Goal: Information Seeking & Learning: Learn about a topic

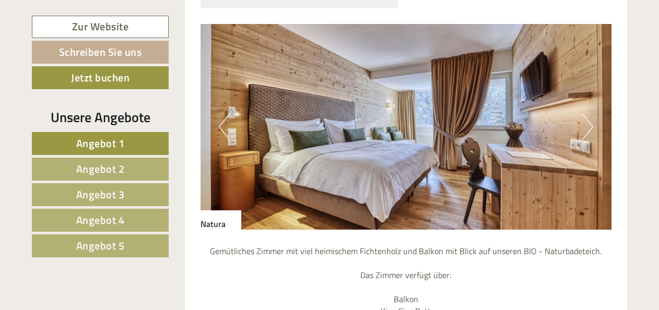
scroll to position [939, 0]
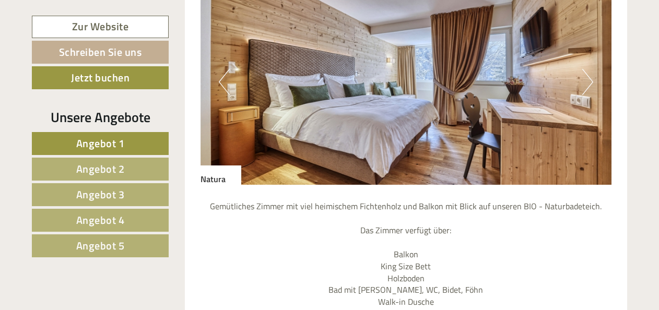
click at [585, 85] on button "Next" at bounding box center [587, 82] width 11 height 26
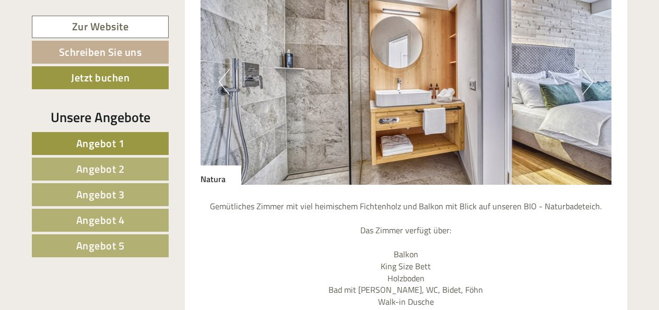
click at [585, 85] on button "Next" at bounding box center [587, 82] width 11 height 26
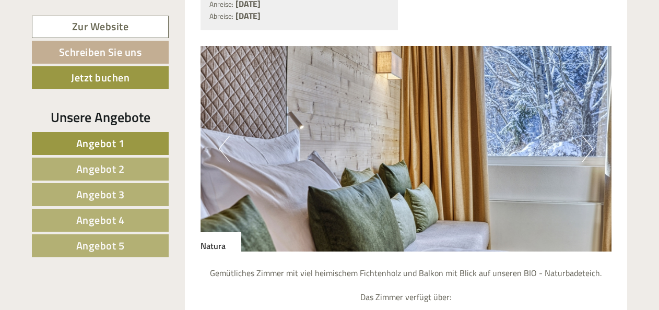
scroll to position [887, 0]
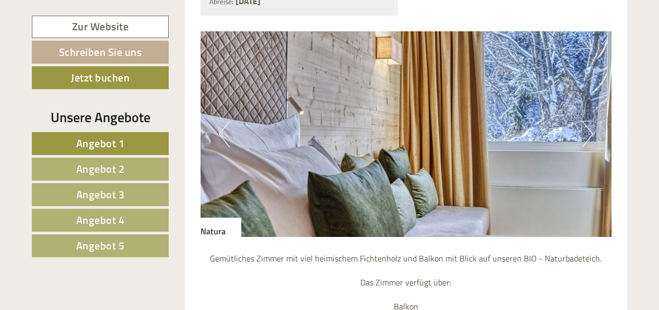
click at [588, 136] on button "Next" at bounding box center [587, 134] width 11 height 26
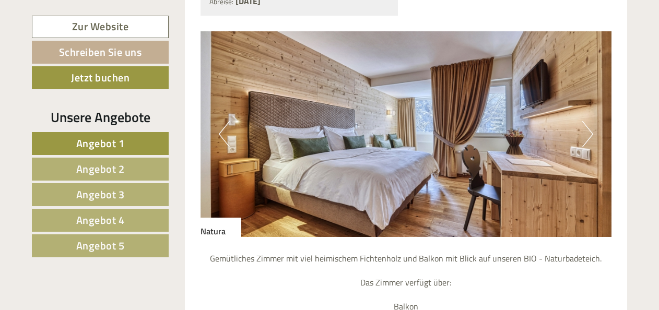
click at [588, 136] on button "Next" at bounding box center [587, 134] width 11 height 26
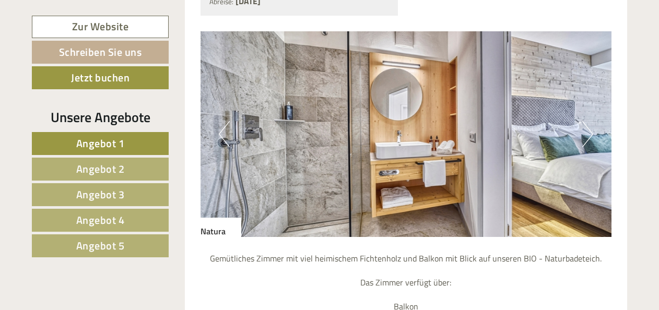
click at [588, 136] on button "Next" at bounding box center [587, 134] width 11 height 26
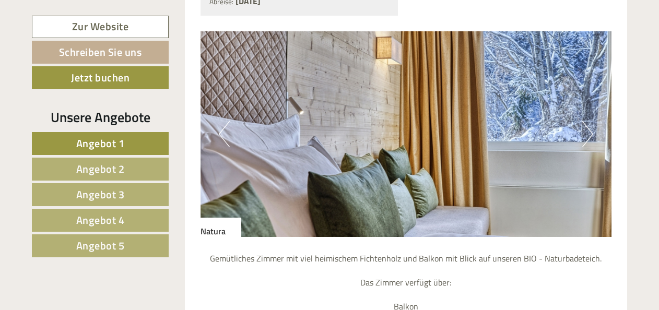
click at [588, 136] on button "Next" at bounding box center [587, 134] width 11 height 26
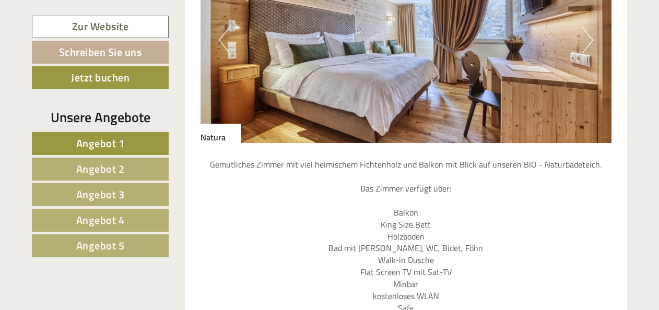
scroll to position [1096, 0]
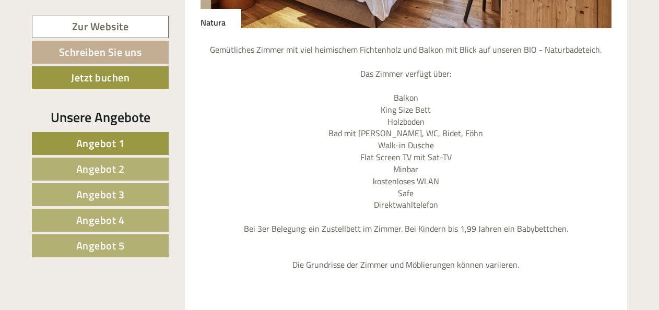
click at [126, 161] on link "Angebot 2" at bounding box center [100, 169] width 137 height 23
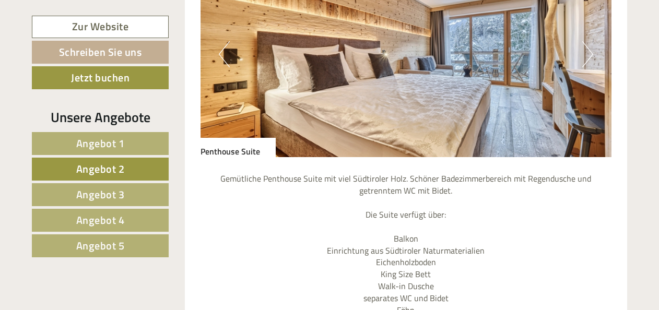
scroll to position [911, 0]
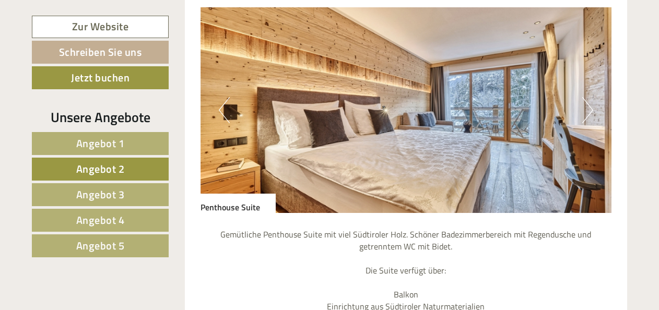
click at [590, 110] on button "Next" at bounding box center [587, 110] width 11 height 26
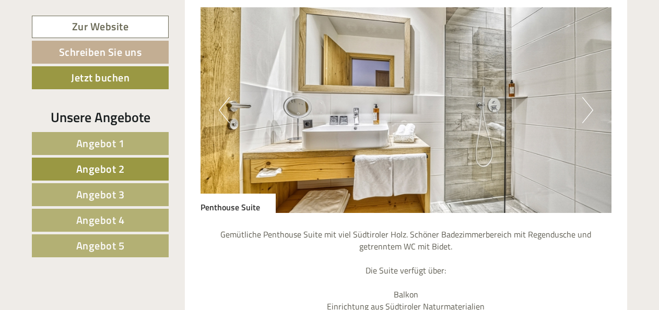
click at [590, 110] on button "Next" at bounding box center [587, 110] width 11 height 26
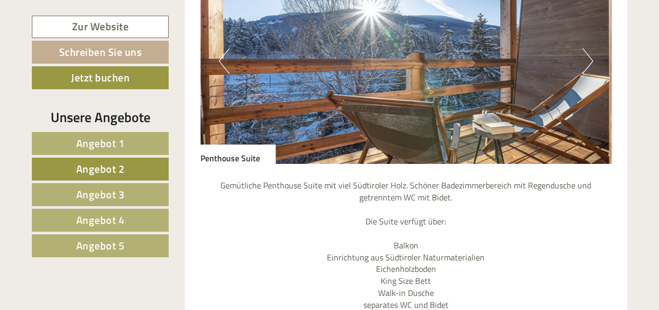
scroll to position [1068, 0]
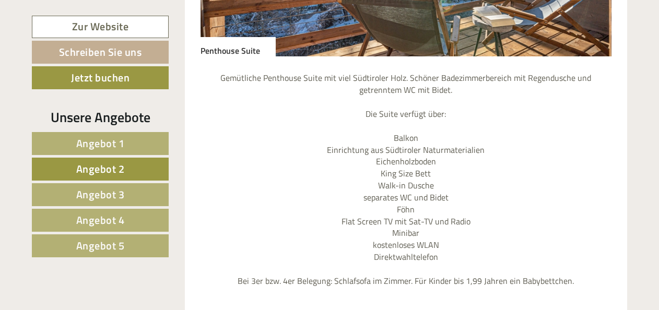
click at [137, 191] on link "Angebot 3" at bounding box center [100, 194] width 137 height 23
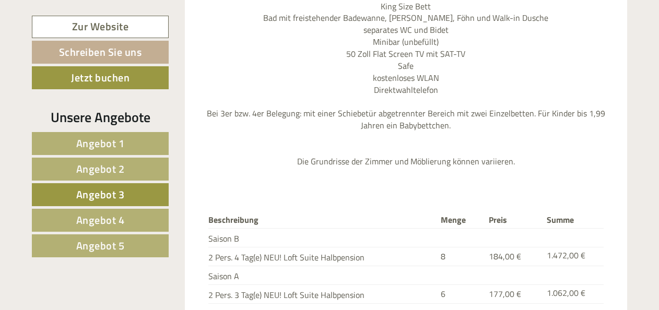
scroll to position [1381, 0]
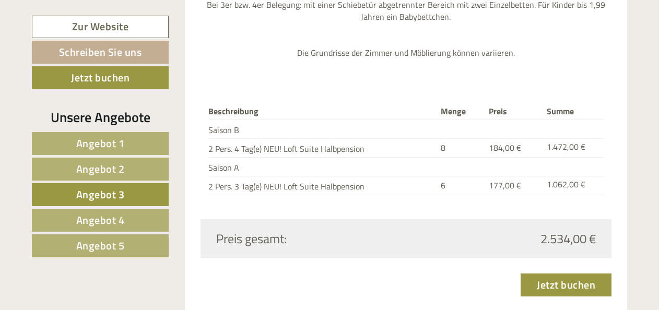
click at [109, 212] on span "Angebot 4" at bounding box center [100, 220] width 49 height 16
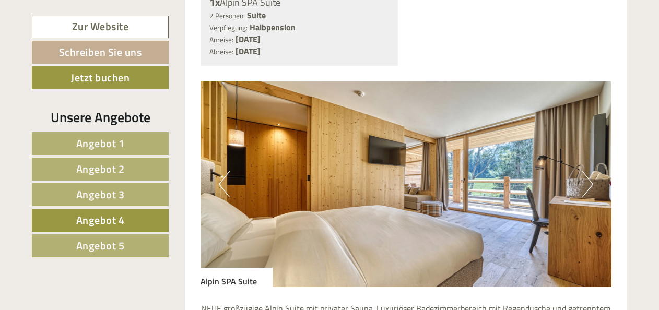
scroll to position [859, 0]
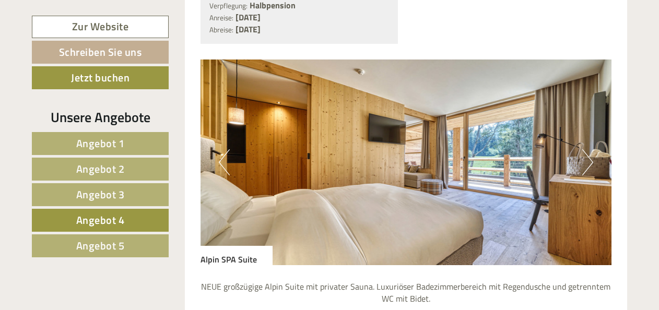
click at [584, 168] on button "Next" at bounding box center [587, 162] width 11 height 26
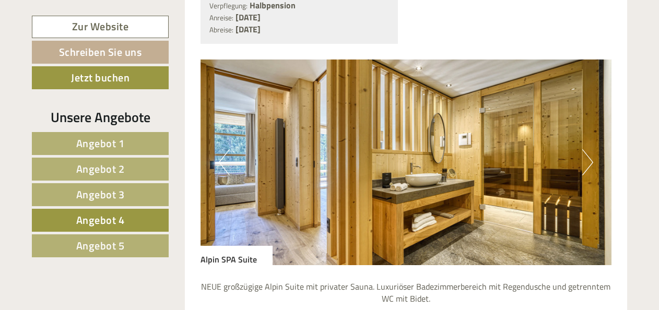
click at [584, 168] on button "Next" at bounding box center [587, 162] width 11 height 26
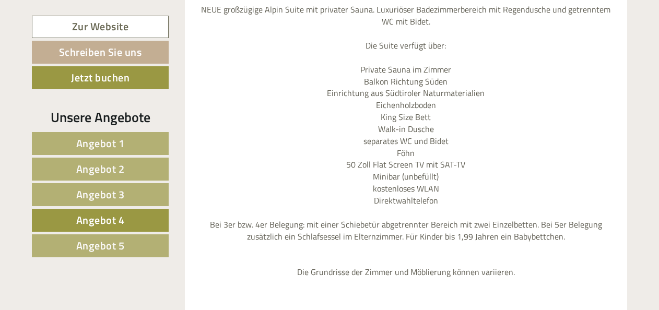
scroll to position [1120, 0]
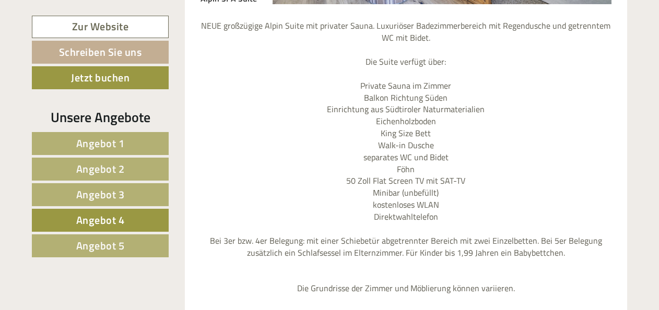
click at [93, 249] on span "Angebot 5" at bounding box center [100, 245] width 49 height 16
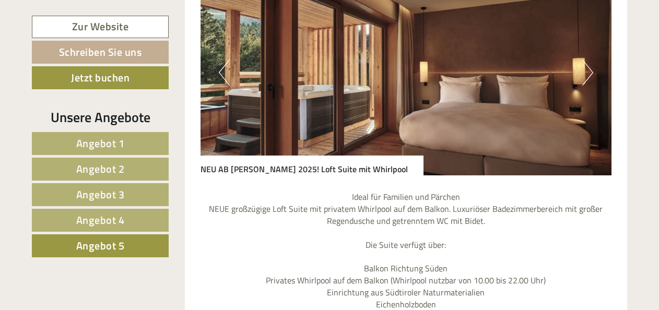
scroll to position [963, 0]
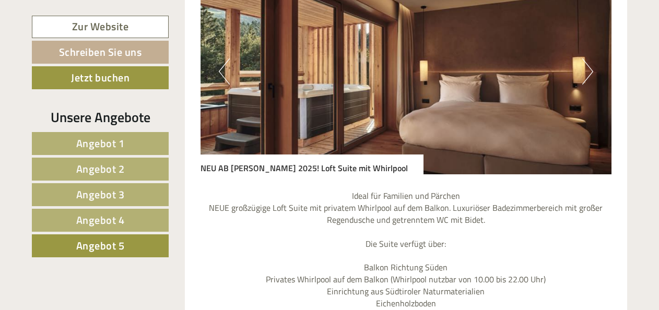
click at [584, 74] on button "Next" at bounding box center [587, 71] width 11 height 26
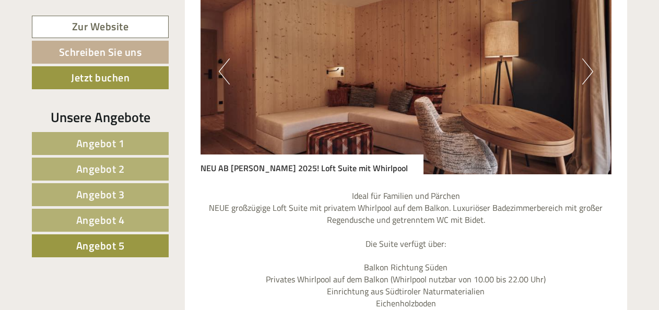
scroll to position [911, 0]
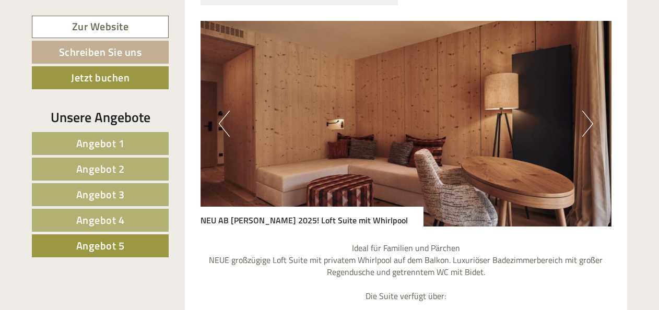
click at [585, 122] on button "Next" at bounding box center [587, 124] width 11 height 26
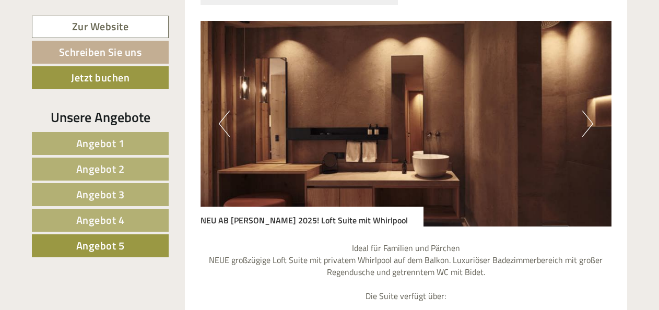
click at [588, 124] on button "Next" at bounding box center [587, 124] width 11 height 26
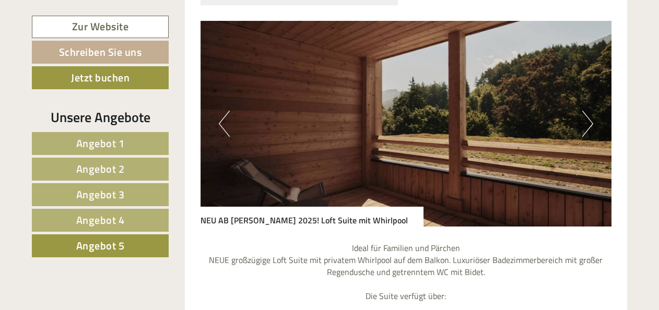
click at [588, 124] on button "Next" at bounding box center [587, 124] width 11 height 26
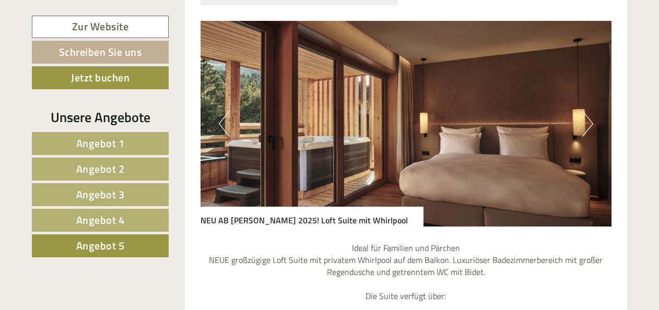
click at [588, 124] on button "Next" at bounding box center [587, 124] width 11 height 26
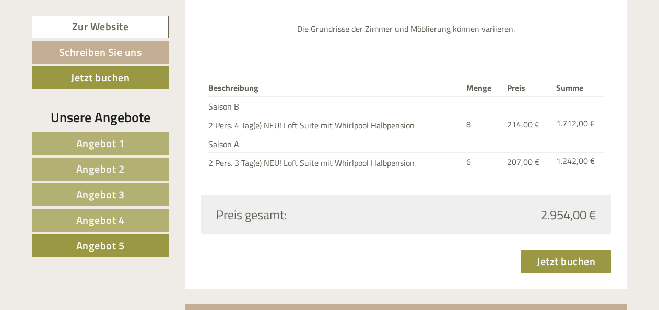
scroll to position [1433, 0]
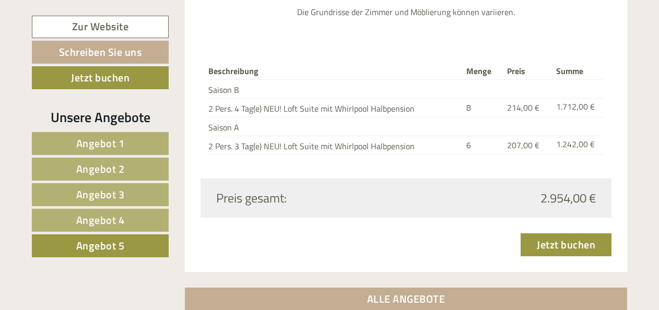
click at [131, 216] on link "Angebot 4" at bounding box center [100, 220] width 137 height 23
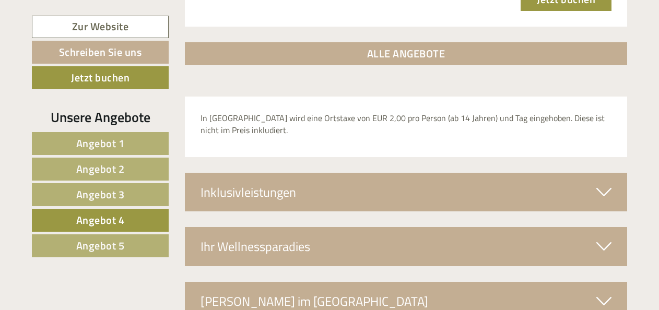
scroll to position [1642, 0]
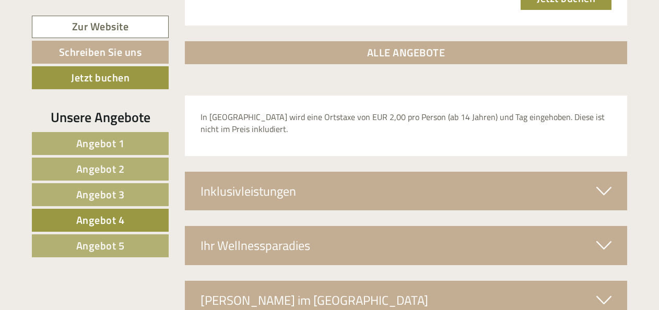
click at [602, 184] on icon at bounding box center [603, 191] width 15 height 18
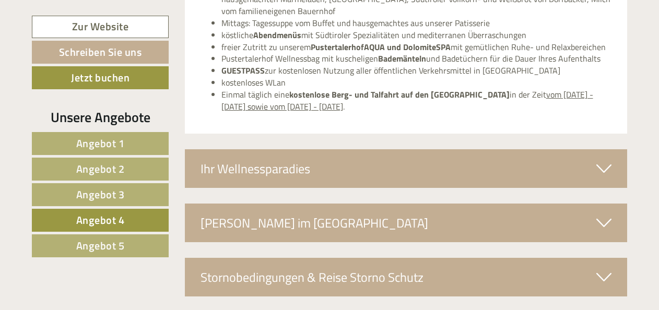
scroll to position [1903, 0]
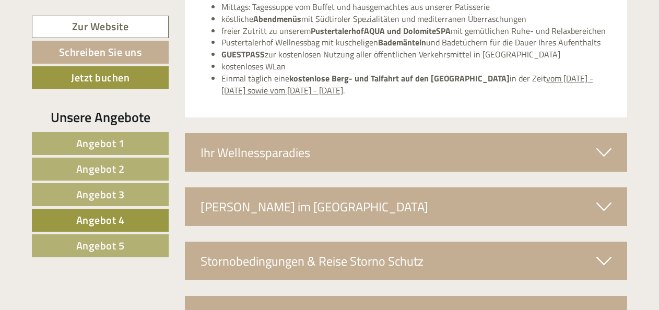
click at [604, 144] on icon at bounding box center [603, 153] width 15 height 18
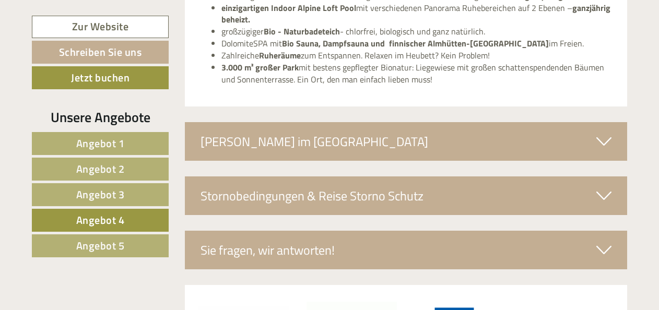
scroll to position [2373, 0]
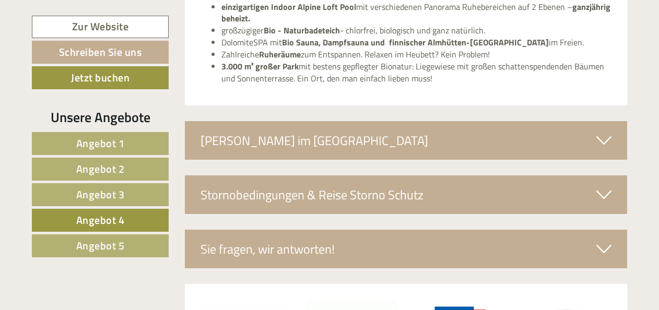
click at [600, 134] on icon at bounding box center [603, 141] width 15 height 18
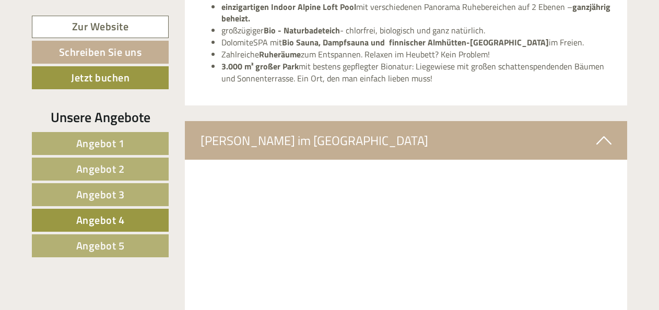
click at [601, 134] on icon at bounding box center [603, 141] width 15 height 18
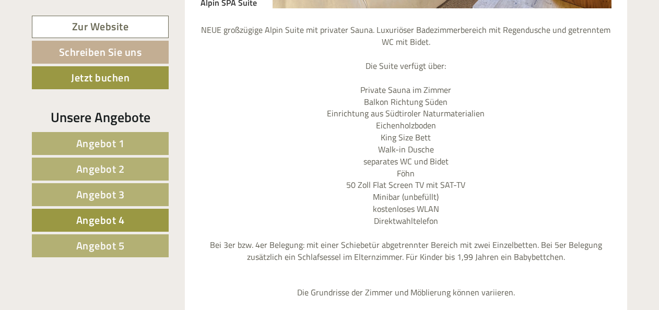
scroll to position [855, 0]
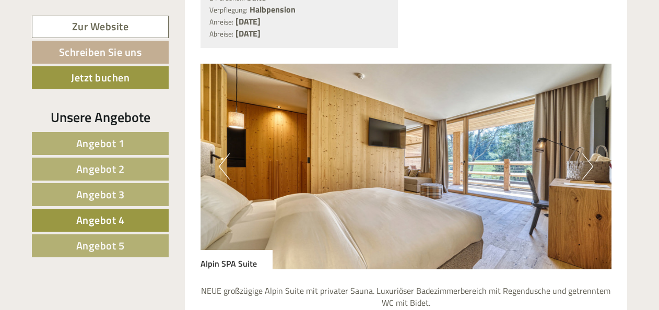
click at [586, 166] on button "Next" at bounding box center [587, 166] width 11 height 26
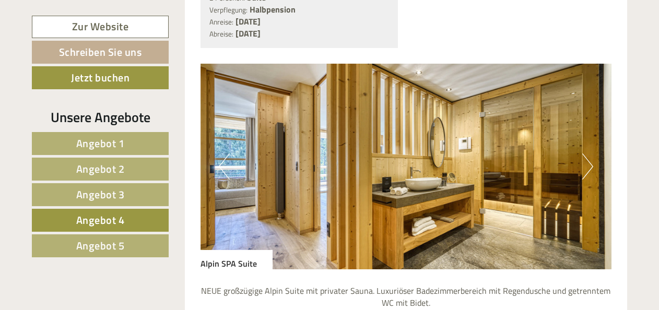
click at [586, 166] on button "Next" at bounding box center [587, 166] width 11 height 26
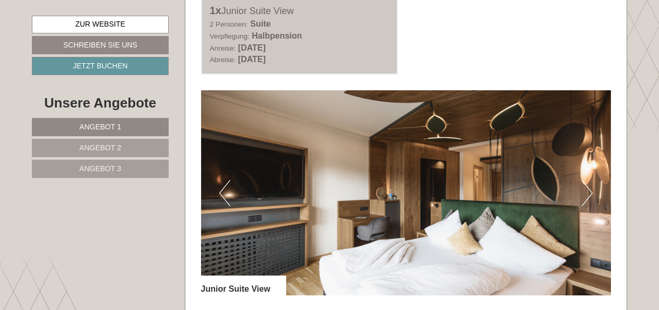
scroll to position [574, 0]
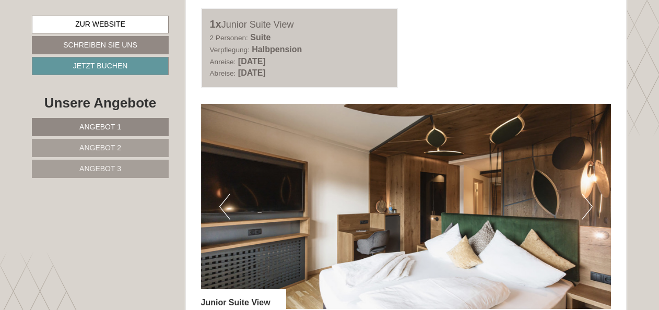
click at [585, 194] on button "Next" at bounding box center [586, 207] width 11 height 26
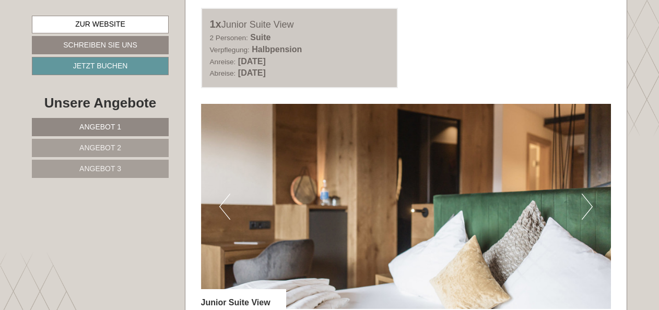
click at [585, 194] on button "Next" at bounding box center [586, 207] width 11 height 26
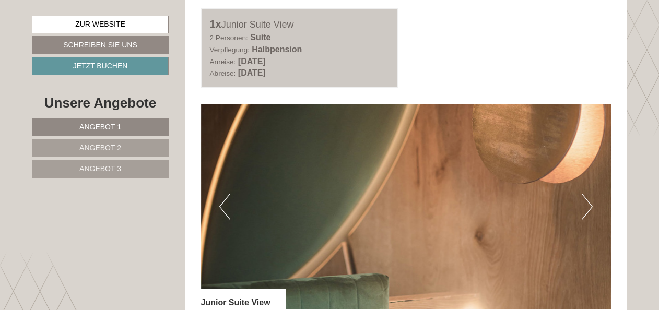
click at [585, 194] on button "Next" at bounding box center [586, 207] width 11 height 26
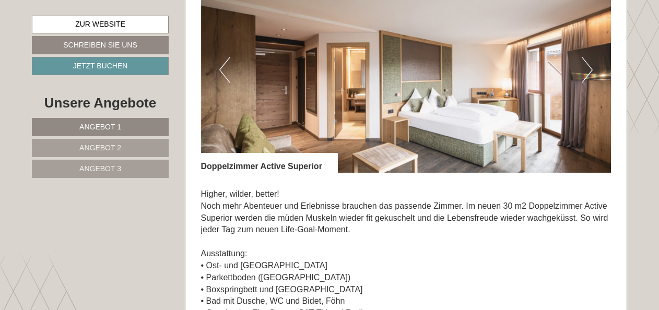
scroll to position [2244, 0]
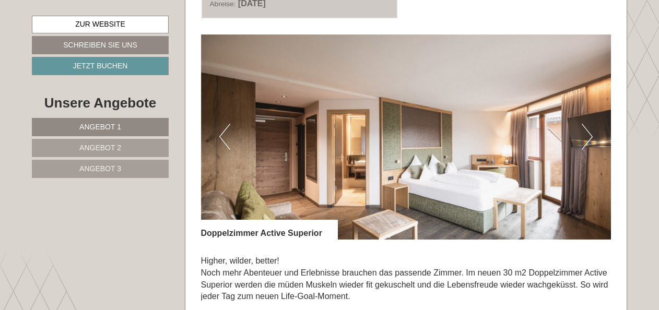
click at [589, 124] on button "Next" at bounding box center [586, 137] width 11 height 26
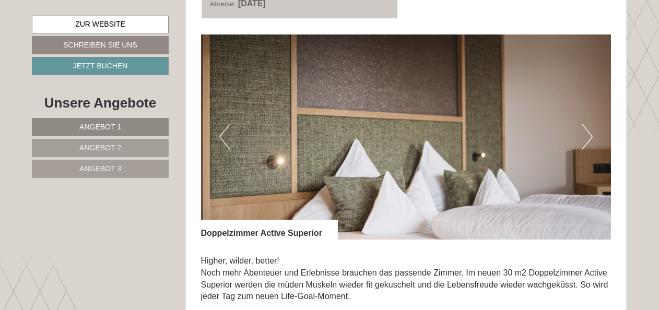
click at [589, 124] on button "Next" at bounding box center [586, 137] width 11 height 26
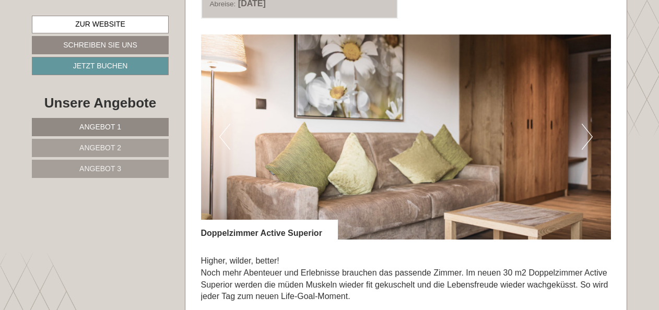
click at [589, 124] on button "Next" at bounding box center [586, 137] width 11 height 26
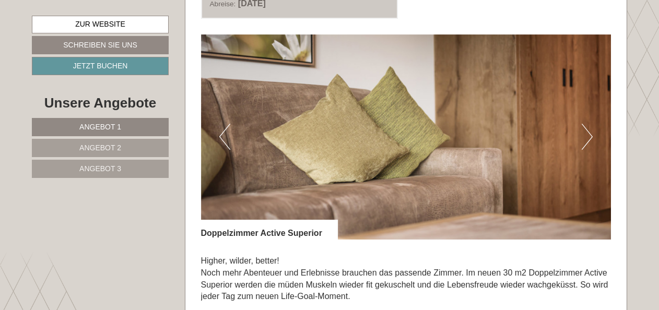
click at [589, 124] on button "Next" at bounding box center [586, 137] width 11 height 26
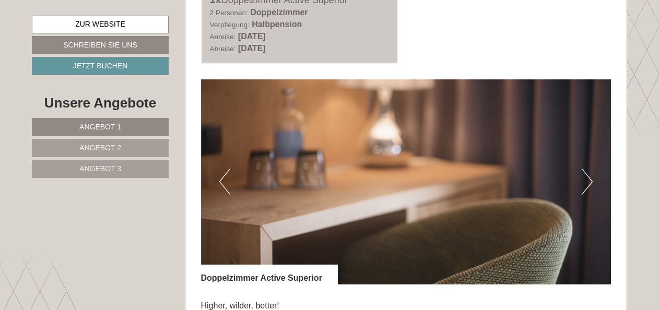
scroll to position [2140, 0]
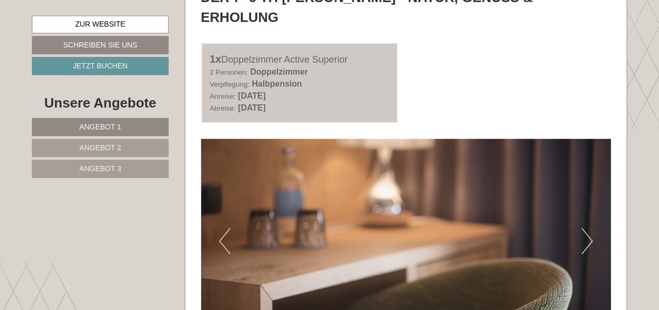
click at [587, 228] on button "Next" at bounding box center [586, 241] width 11 height 26
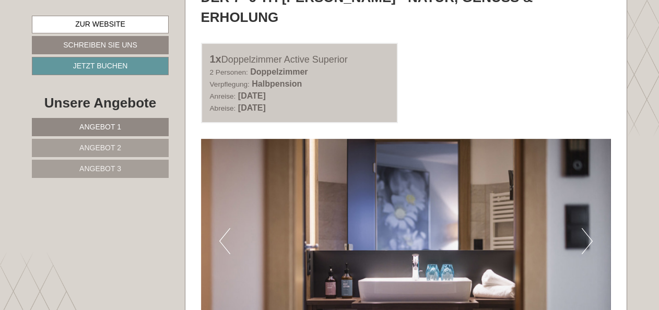
click at [586, 228] on button "Next" at bounding box center [586, 241] width 11 height 26
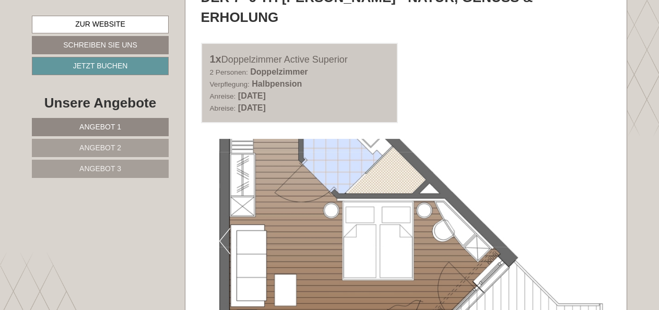
click at [586, 228] on button "Next" at bounding box center [586, 241] width 11 height 26
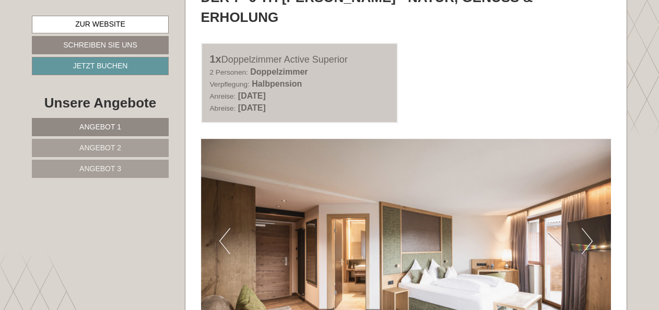
click at [223, 228] on button "Previous" at bounding box center [224, 241] width 11 height 26
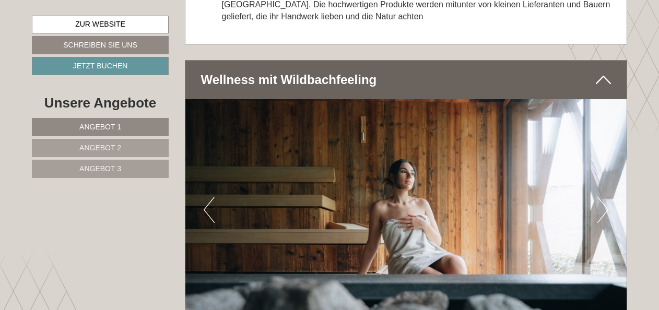
scroll to position [3967, 0]
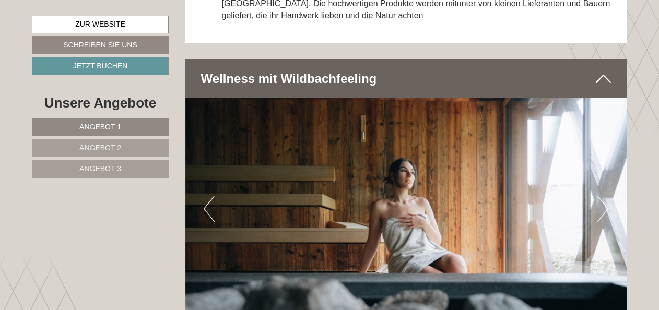
click at [603, 196] on button "Next" at bounding box center [602, 209] width 11 height 26
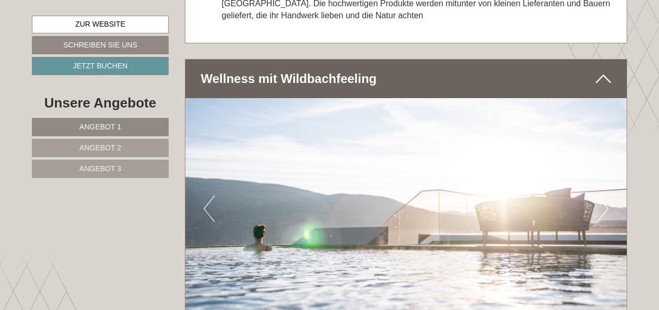
click at [603, 196] on button "Next" at bounding box center [602, 209] width 11 height 26
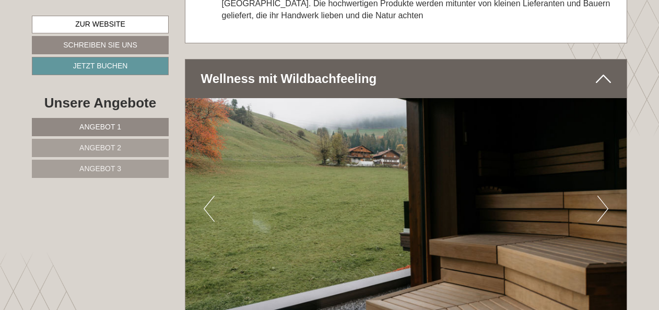
click at [603, 196] on button "Next" at bounding box center [602, 209] width 11 height 26
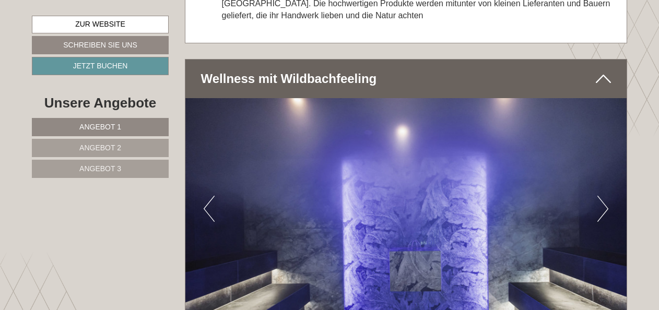
click at [603, 196] on button "Next" at bounding box center [602, 209] width 11 height 26
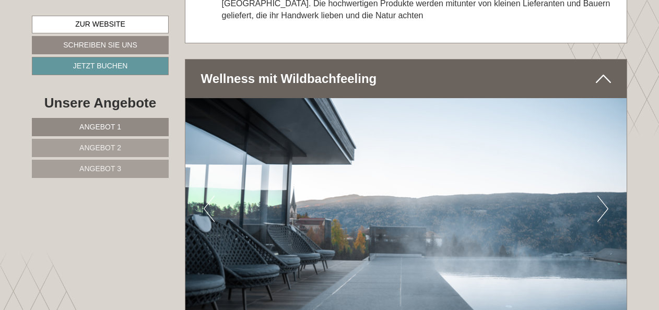
click at [603, 196] on button "Next" at bounding box center [602, 209] width 11 height 26
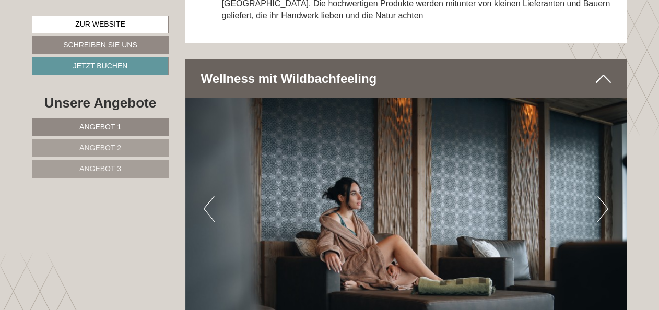
click at [603, 196] on button "Next" at bounding box center [602, 209] width 11 height 26
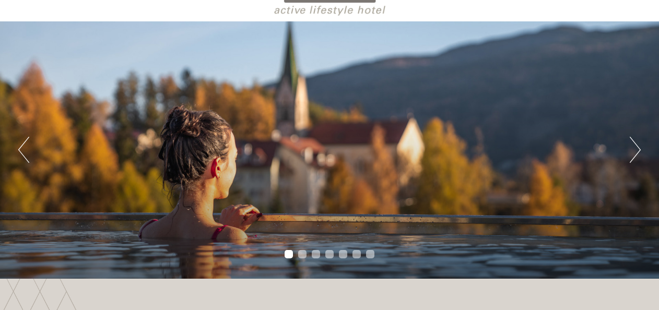
scroll to position [0, 0]
